Goal: Transaction & Acquisition: Purchase product/service

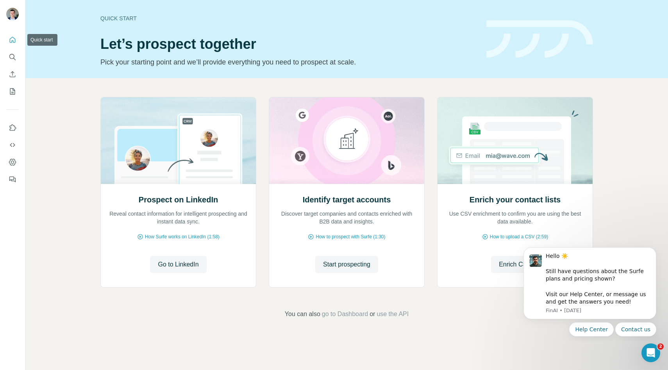
click at [13, 39] on icon "Quick start" at bounding box center [13, 40] width 8 height 8
click at [12, 144] on icon "Use Surfe API" at bounding box center [13, 145] width 8 height 8
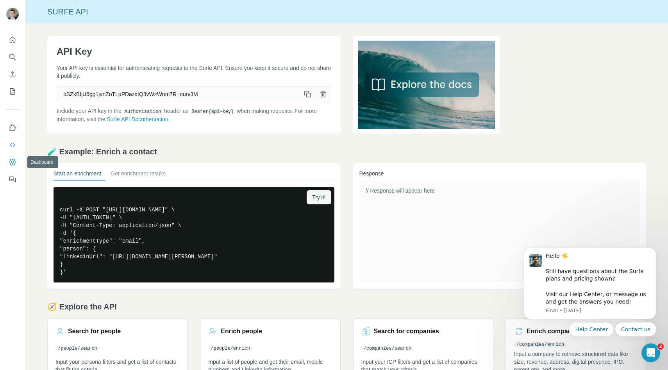
click at [14, 165] on icon "Dashboard" at bounding box center [13, 162] width 8 height 8
click at [11, 164] on icon "Dashboard" at bounding box center [13, 162] width 8 height 8
click at [16, 161] on icon "Dashboard" at bounding box center [13, 162] width 8 height 8
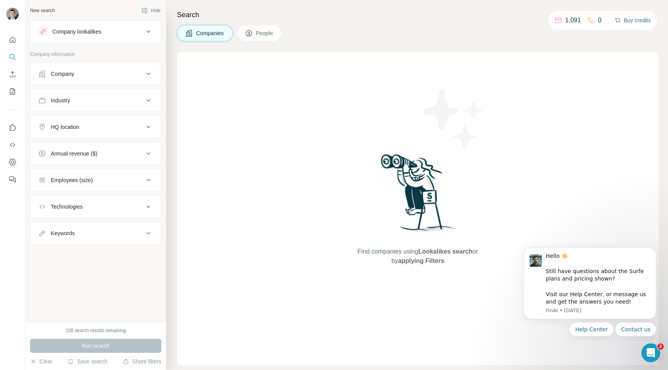
click at [631, 19] on button "Buy credits" at bounding box center [633, 20] width 36 height 11
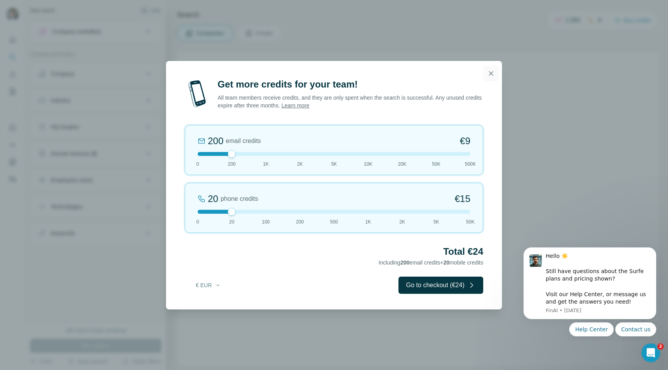
click at [491, 72] on icon "button" at bounding box center [491, 74] width 8 height 8
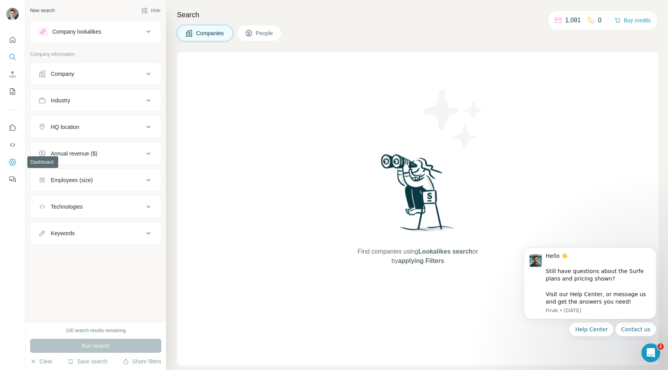
click at [14, 158] on icon "Dashboard" at bounding box center [13, 162] width 8 height 8
click at [14, 89] on icon "My lists" at bounding box center [13, 92] width 8 height 8
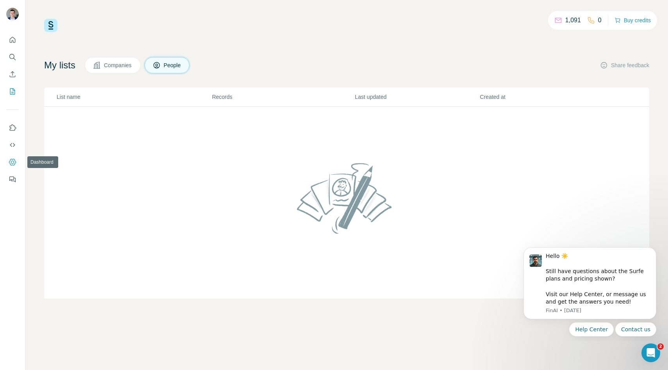
click at [13, 160] on icon "Dashboard" at bounding box center [13, 162] width 8 height 8
click at [626, 17] on button "Buy credits" at bounding box center [633, 20] width 36 height 11
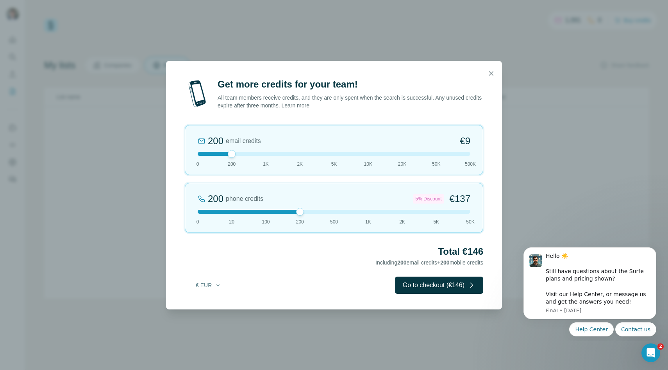
drag, startPoint x: 231, startPoint y: 212, endPoint x: 294, endPoint y: 211, distance: 63.3
click at [294, 211] on div at bounding box center [334, 212] width 273 height 4
click at [310, 106] on link "Learn more" at bounding box center [295, 105] width 28 height 6
click at [490, 68] on button "button" at bounding box center [492, 74] width 16 height 16
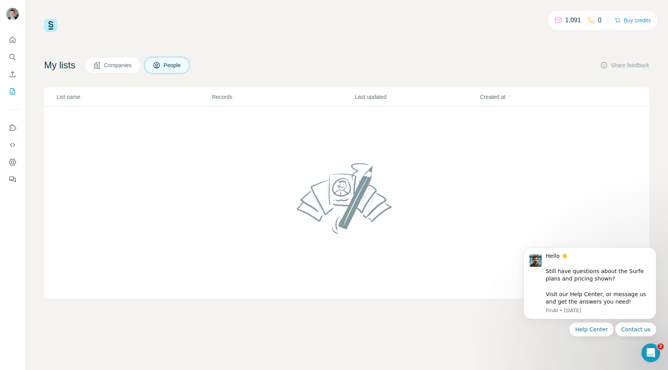
click at [568, 21] on p "1,091" at bounding box center [574, 20] width 16 height 9
click at [580, 20] on div "1,091 0" at bounding box center [578, 20] width 47 height 11
click at [593, 20] on div "0" at bounding box center [595, 20] width 14 height 9
click at [14, 147] on icon "Use Surfe API" at bounding box center [13, 145] width 8 height 8
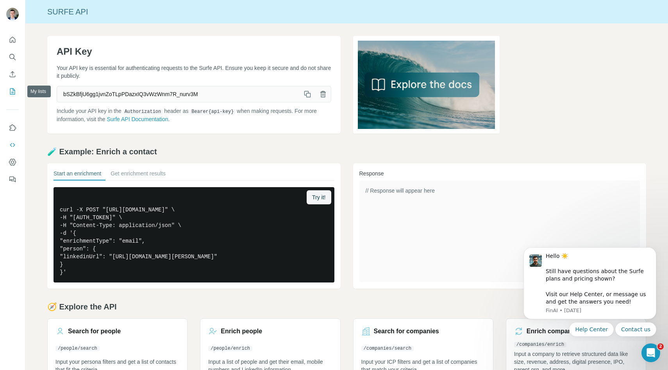
click at [14, 89] on icon "My lists" at bounding box center [12, 91] width 5 height 6
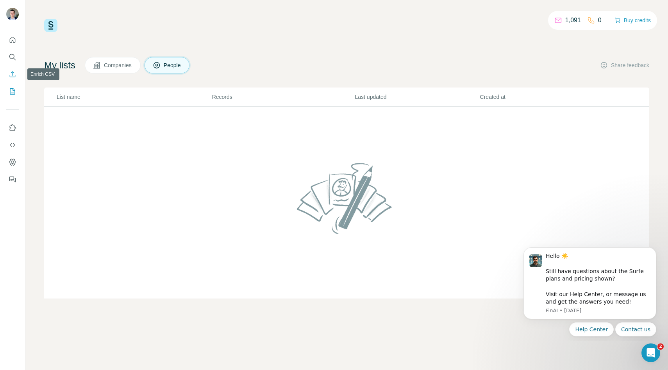
click at [15, 72] on icon "Enrich CSV" at bounding box center [13, 74] width 8 height 8
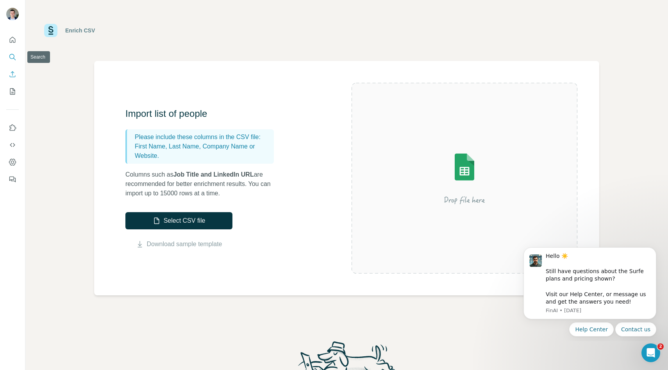
click at [15, 63] on button "Search" at bounding box center [12, 57] width 13 height 14
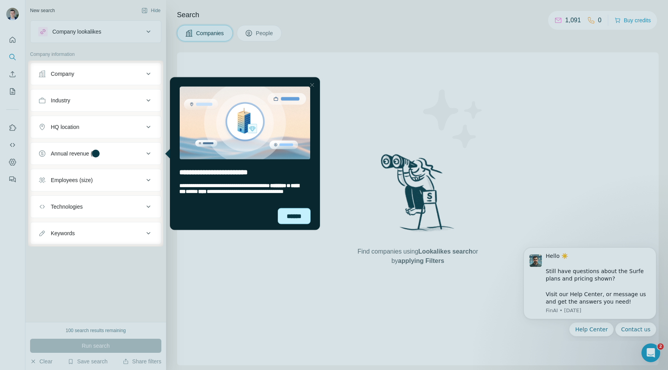
click at [288, 219] on div "******" at bounding box center [294, 216] width 33 height 16
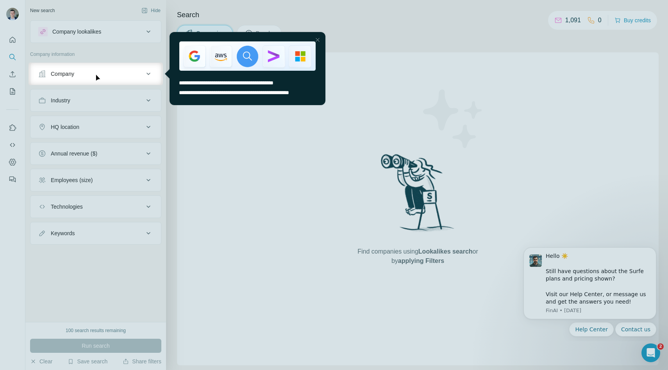
click at [316, 38] on div at bounding box center [317, 39] width 9 height 9
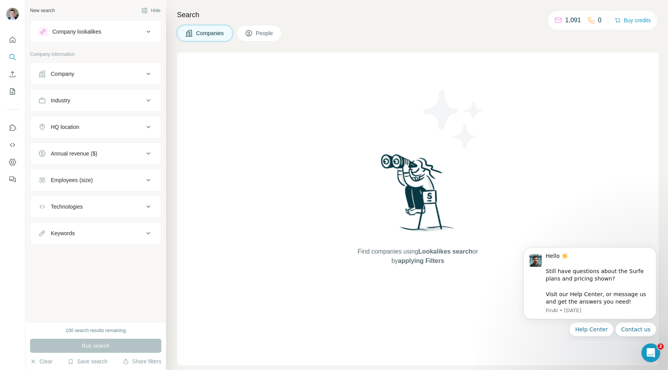
click at [588, 22] on icon at bounding box center [592, 20] width 8 height 8
click at [640, 16] on button "Buy credits" at bounding box center [633, 20] width 36 height 11
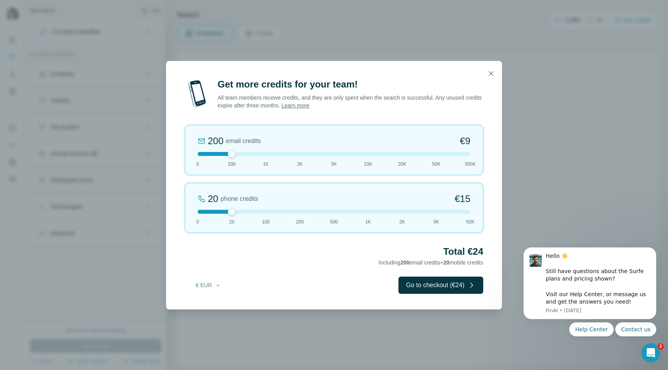
drag, startPoint x: 233, startPoint y: 213, endPoint x: 223, endPoint y: 223, distance: 13.8
click at [223, 223] on div "20 phone credits €[PHONE_NUMBER] 1K 2K 5K 50K" at bounding box center [334, 208] width 299 height 50
click at [310, 106] on link "Learn more" at bounding box center [295, 105] width 28 height 6
click at [211, 284] on button "€ EUR" at bounding box center [208, 285] width 36 height 14
click at [213, 301] on div "$ USD" at bounding box center [225, 303] width 66 height 8
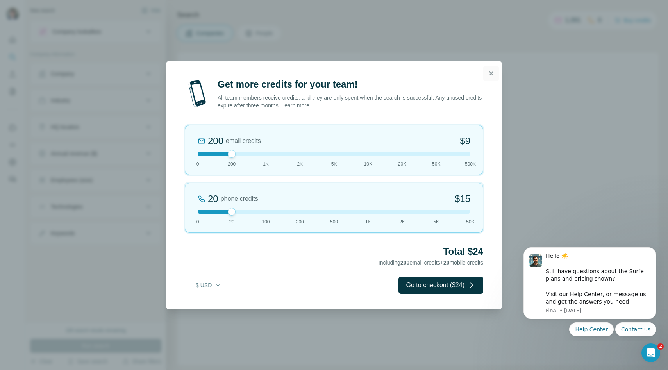
click at [493, 72] on icon "button" at bounding box center [491, 73] width 4 height 4
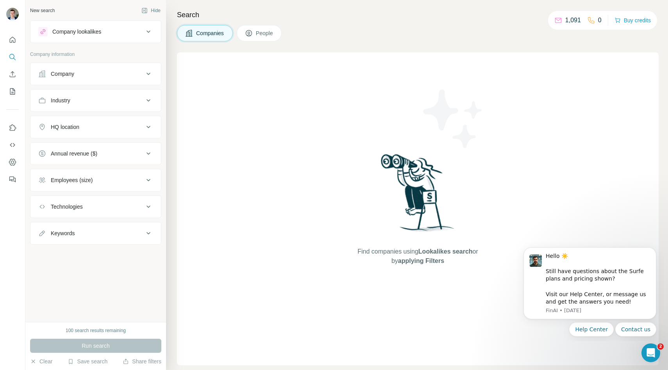
click at [562, 22] on div "1,091" at bounding box center [568, 20] width 27 height 9
click at [568, 21] on p "1,091" at bounding box center [574, 20] width 16 height 9
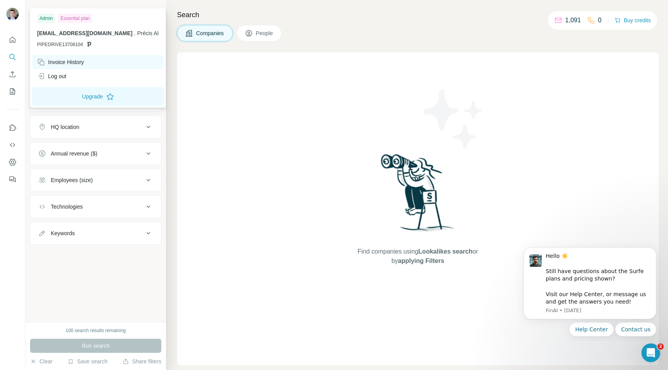
click at [75, 63] on div "Invoice History" at bounding box center [60, 62] width 47 height 8
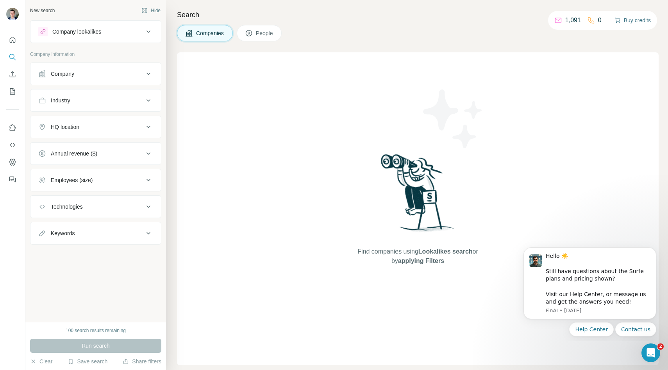
click at [623, 22] on button "Buy credits" at bounding box center [633, 20] width 36 height 11
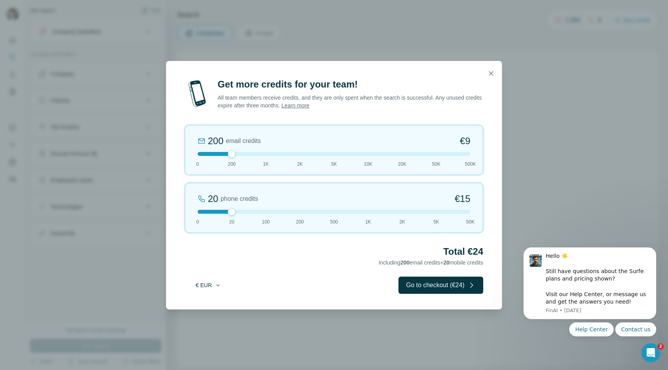
click at [211, 288] on button "€ EUR" at bounding box center [208, 285] width 36 height 14
click at [208, 305] on span "$ USD" at bounding box center [200, 303] width 16 height 8
drag, startPoint x: 232, startPoint y: 211, endPoint x: 301, endPoint y: 215, distance: 69.3
click at [301, 215] on div at bounding box center [300, 212] width 8 height 8
click at [491, 73] on icon "button" at bounding box center [491, 73] width 4 height 4
